Goal: Task Accomplishment & Management: Manage account settings

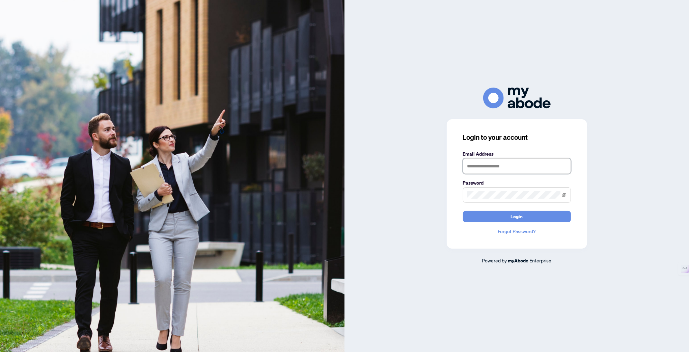
click at [471, 167] on input "text" at bounding box center [517, 167] width 108 height 16
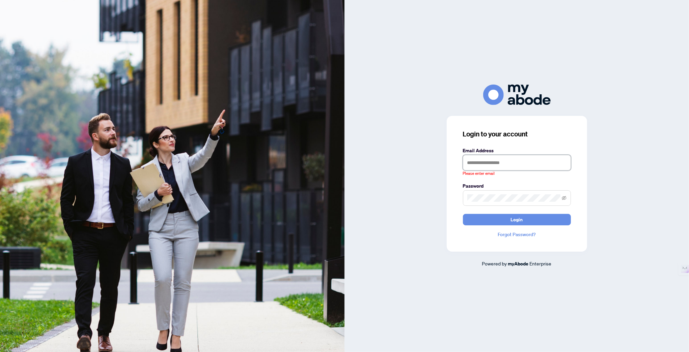
type input "**********"
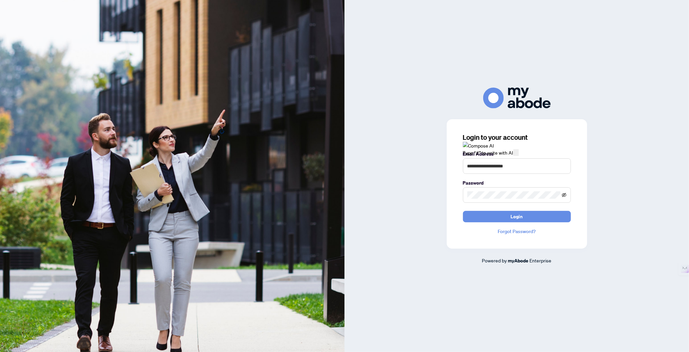
click at [564, 195] on icon "eye-invisible" at bounding box center [564, 195] width 5 height 4
drag, startPoint x: 564, startPoint y: 195, endPoint x: 551, endPoint y: 200, distance: 14.2
click at [564, 195] on icon "eye" at bounding box center [564, 195] width 5 height 5
click at [513, 216] on span "Login" at bounding box center [517, 216] width 12 height 11
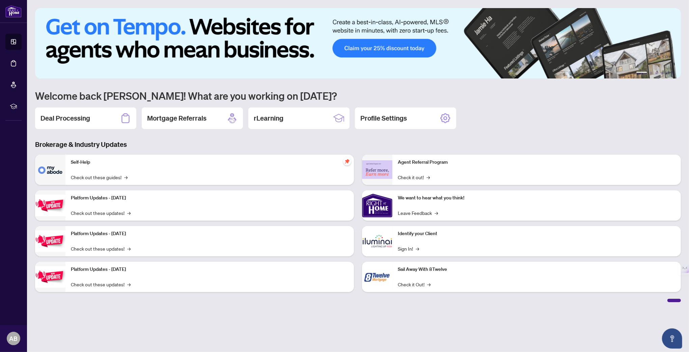
click at [80, 118] on div "1 2 3 4 5 6 Welcome back Aijaz! What are you working on today? Deal Processing …" at bounding box center [358, 155] width 646 height 294
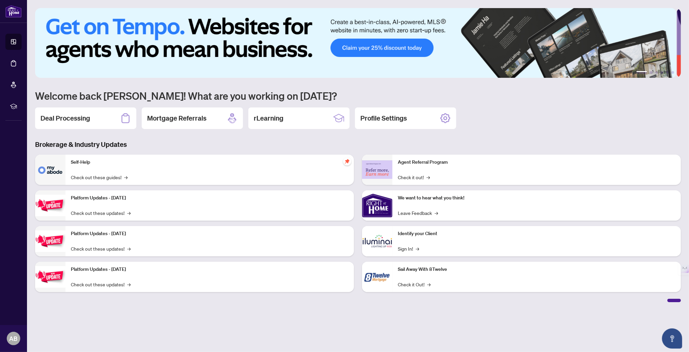
click at [81, 116] on div "1 2 3 4 5 6 Welcome back Aijaz! What are you working on today? Deal Processing …" at bounding box center [358, 155] width 646 height 294
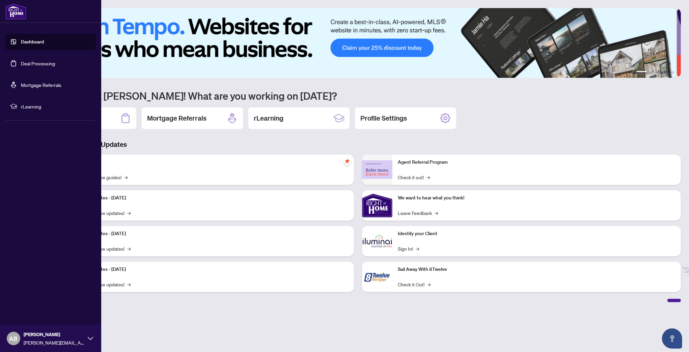
click at [26, 42] on link "Dashboard" at bounding box center [32, 42] width 23 height 6
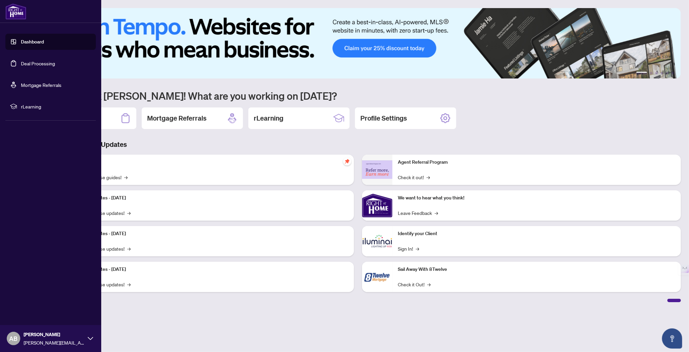
click at [26, 42] on link "Dashboard" at bounding box center [32, 42] width 23 height 6
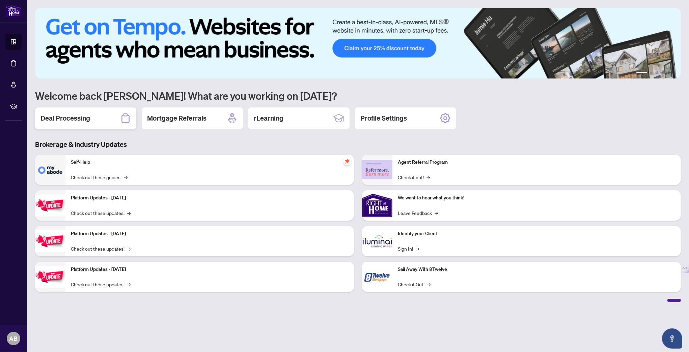
click at [90, 117] on div "Deal Processing" at bounding box center [85, 119] width 101 height 22
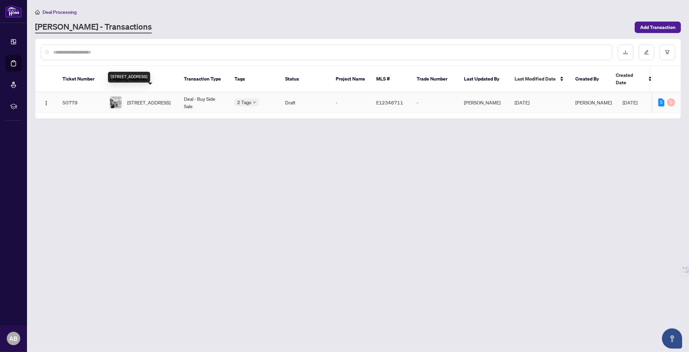
click at [143, 99] on span "[STREET_ADDRESS]" at bounding box center [148, 102] width 43 height 7
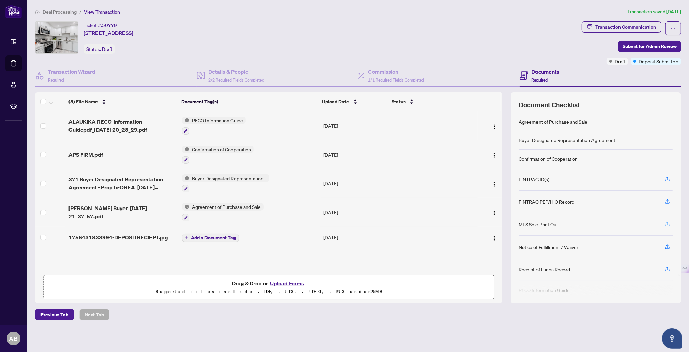
click at [668, 222] on icon "button" at bounding box center [667, 224] width 6 height 6
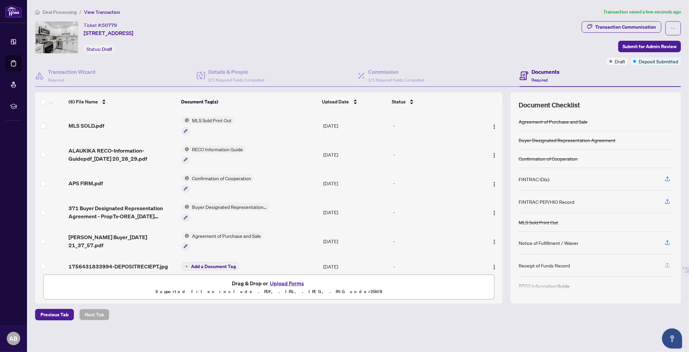
click at [668, 262] on icon "button" at bounding box center [667, 265] width 6 height 6
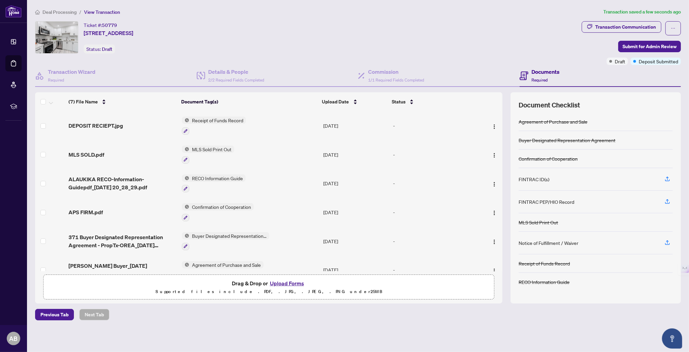
scroll to position [34, 0]
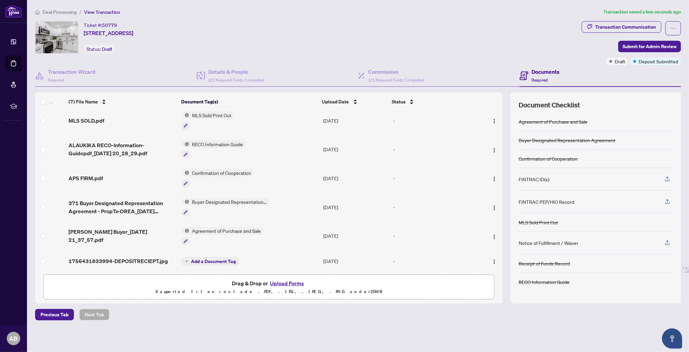
click at [198, 259] on span "Add a Document Tag" at bounding box center [213, 261] width 45 height 5
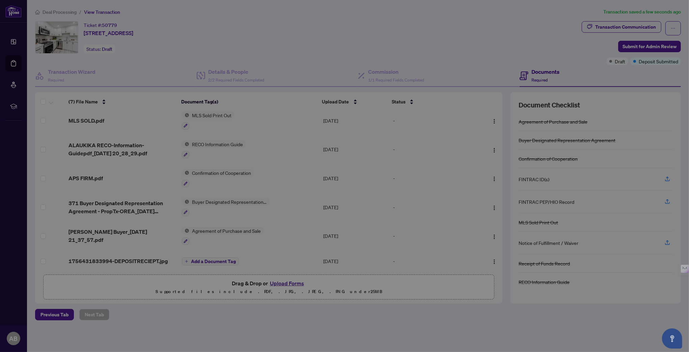
click at [198, 256] on div "Manage document tags Please browse the list or search to apply tags to: 1756431…" at bounding box center [344, 176] width 689 height 352
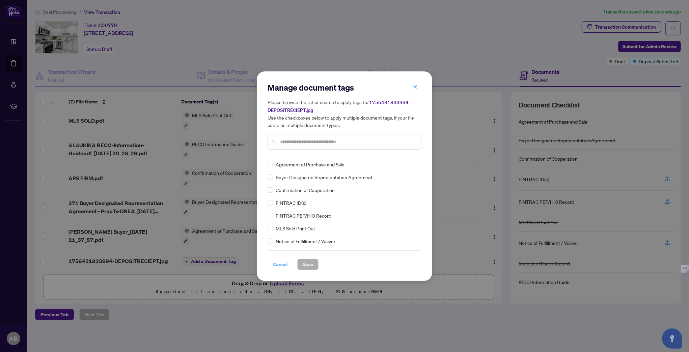
click at [279, 262] on span "Cancel" at bounding box center [280, 264] width 15 height 11
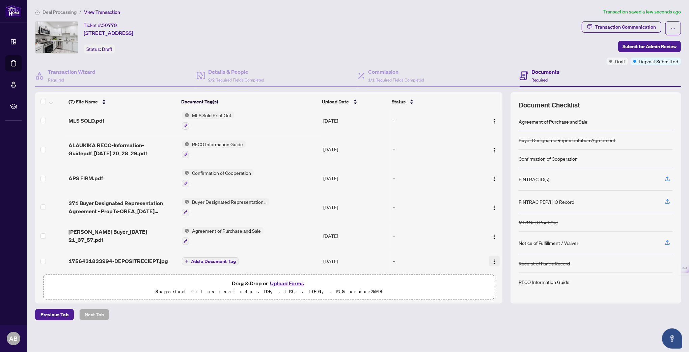
click at [492, 259] on img "button" at bounding box center [493, 261] width 5 height 5
click at [510, 269] on span "View Document" at bounding box center [524, 270] width 64 height 7
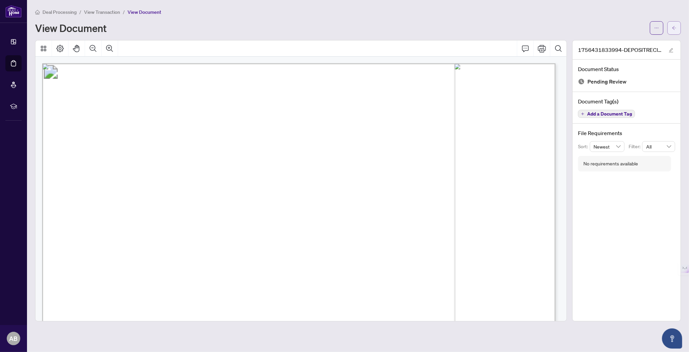
click at [677, 26] on button "button" at bounding box center [673, 27] width 13 height 13
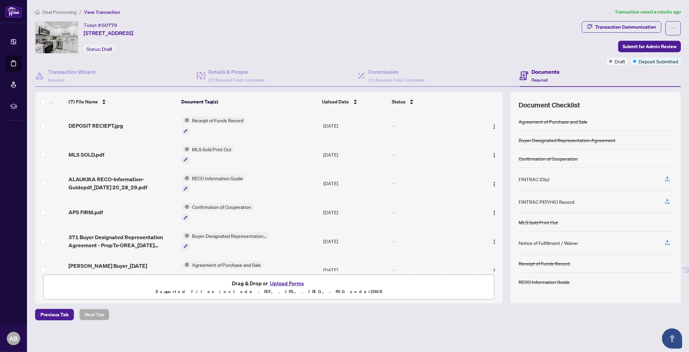
scroll to position [34, 0]
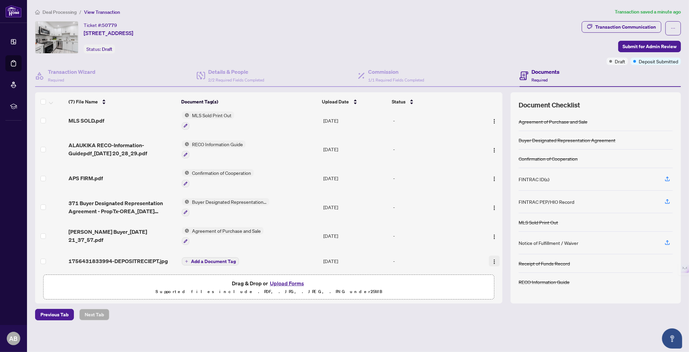
click at [491, 259] on img "button" at bounding box center [493, 261] width 5 height 5
click at [505, 336] on span "Archive" at bounding box center [524, 335] width 64 height 7
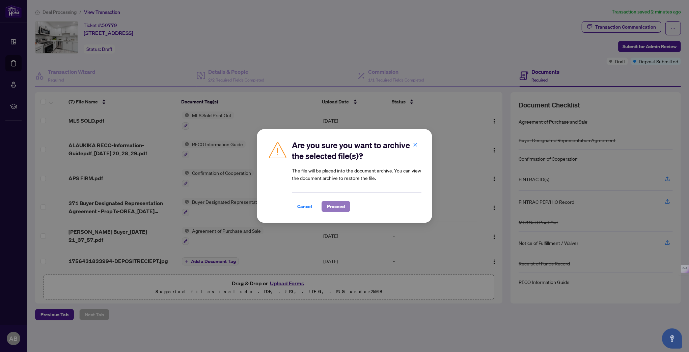
click at [327, 203] on span "Proceed" at bounding box center [336, 206] width 18 height 11
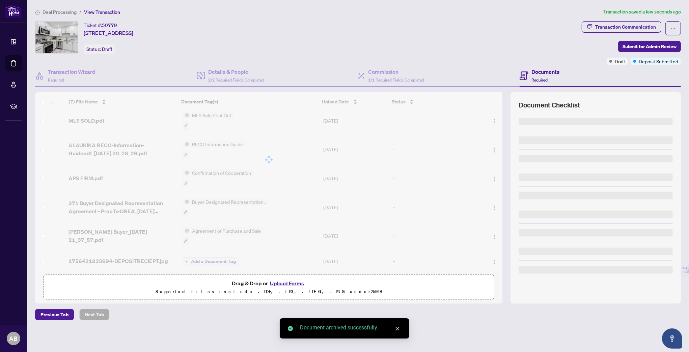
scroll to position [12, 0]
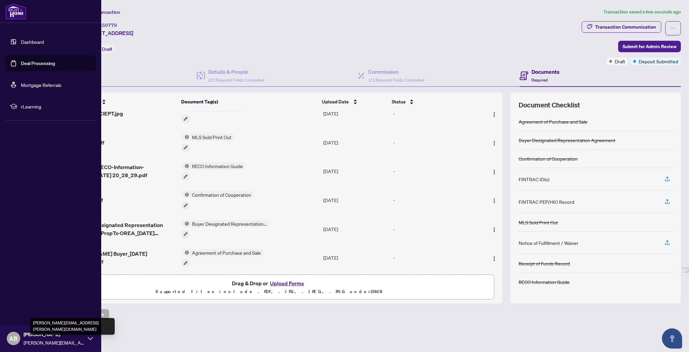
click at [43, 343] on span "[PERSON_NAME][EMAIL_ADDRESS][PERSON_NAME][DOMAIN_NAME]" at bounding box center [54, 342] width 61 height 7
click at [32, 295] on span "Logout" at bounding box center [27, 298] width 15 height 11
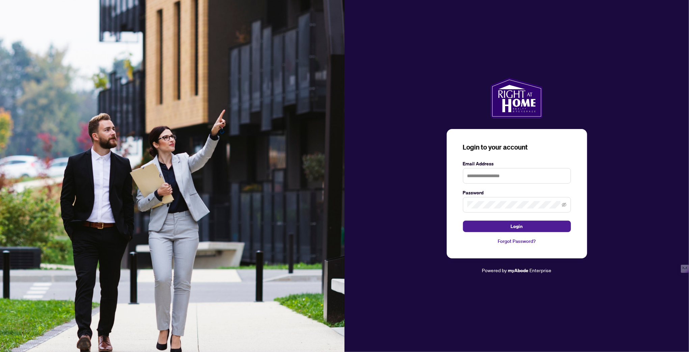
click at [32, 298] on img at bounding box center [172, 176] width 344 height 352
